Goal: Check status: Check status

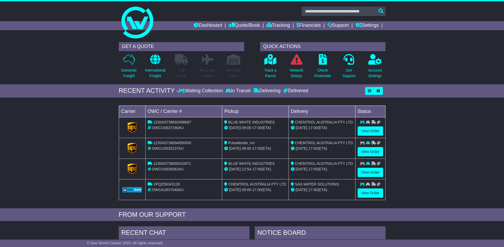
click at [136, 36] on img at bounding box center [137, 23] width 32 height 32
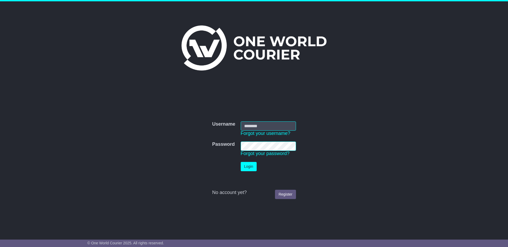
type input "**********"
click at [245, 166] on button "Login" at bounding box center [249, 166] width 16 height 9
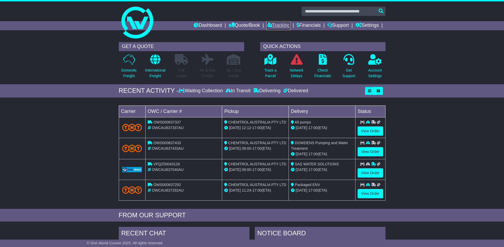
click at [284, 25] on link "Tracking" at bounding box center [277, 25] width 23 height 9
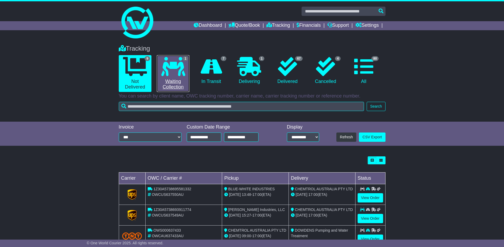
click at [179, 74] on icon at bounding box center [173, 66] width 24 height 19
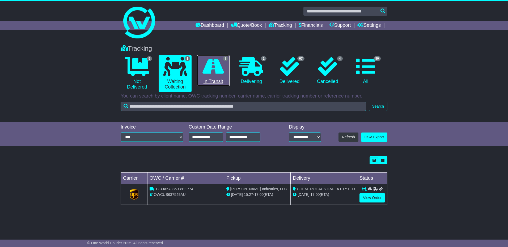
click at [220, 65] on icon at bounding box center [213, 66] width 22 height 19
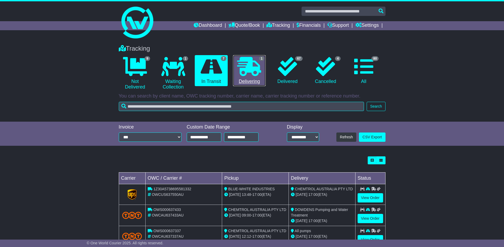
click at [253, 64] on icon at bounding box center [249, 66] width 24 height 19
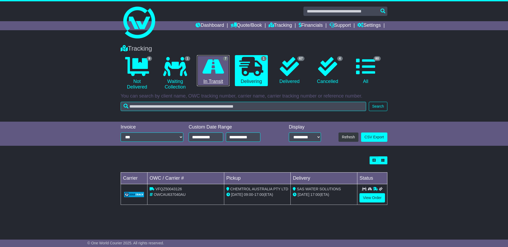
click at [216, 63] on icon at bounding box center [213, 66] width 22 height 19
